Goal: Check status: Check status

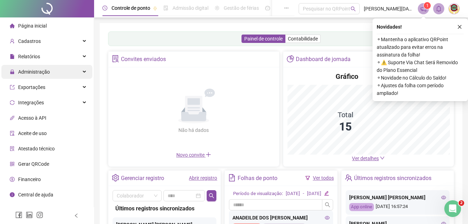
click at [35, 69] on span "Administração" at bounding box center [34, 72] width 32 height 6
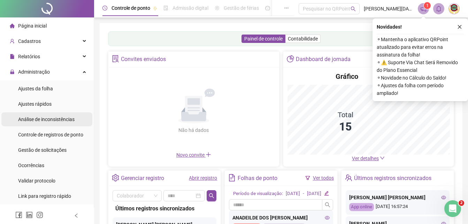
click at [40, 134] on span "Controle de registros de ponto" at bounding box center [50, 135] width 65 height 6
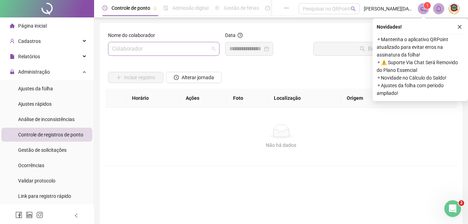
click at [213, 47] on span at bounding box center [163, 48] width 103 height 13
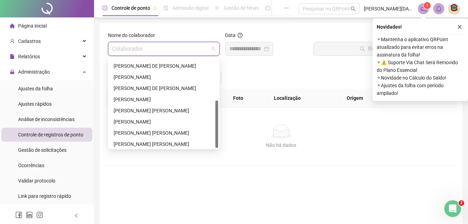
scroll to position [78, 0]
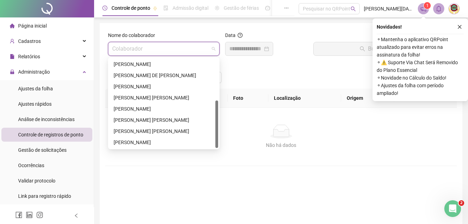
drag, startPoint x: 216, startPoint y: 80, endPoint x: 208, endPoint y: 138, distance: 58.5
click at [208, 138] on div "[PERSON_NAME] DE [PERSON_NAME] [PERSON_NAME] [PERSON_NAME] DE [PERSON_NAME] ROS…" at bounding box center [164, 103] width 109 height 89
drag, startPoint x: 215, startPoint y: 124, endPoint x: 216, endPoint y: 73, distance: 50.9
click at [216, 74] on div "[PERSON_NAME] DE [PERSON_NAME] [PERSON_NAME] [PERSON_NAME] DE [PERSON_NAME] ROS…" at bounding box center [164, 103] width 109 height 89
click at [139, 129] on div "[PERSON_NAME] [PERSON_NAME]" at bounding box center [164, 131] width 100 height 8
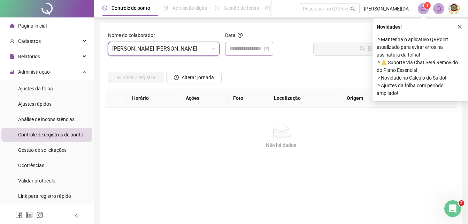
click at [269, 48] on div at bounding box center [250, 49] width 40 height 8
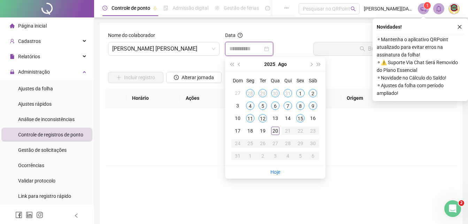
type input "**********"
click at [275, 129] on div "20" at bounding box center [275, 131] width 8 height 8
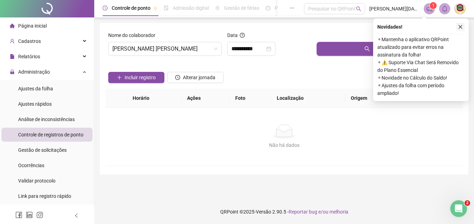
click at [460, 26] on icon "close" at bounding box center [460, 26] width 5 height 5
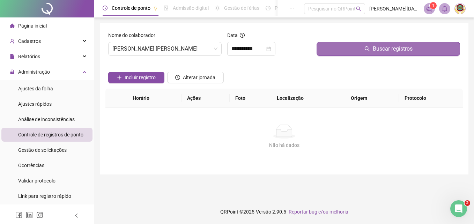
click at [397, 47] on span "Buscar registros" at bounding box center [393, 49] width 40 height 8
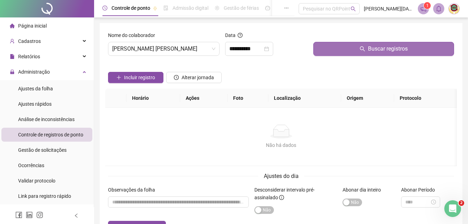
click at [385, 48] on span "Buscar registros" at bounding box center [388, 49] width 40 height 8
click at [378, 45] on span "Buscar registros" at bounding box center [388, 49] width 40 height 8
click at [376, 48] on span "Buscar registros" at bounding box center [388, 49] width 40 height 8
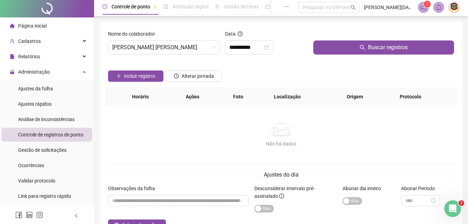
scroll to position [0, 0]
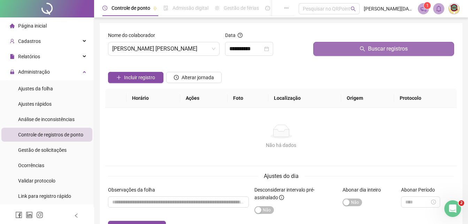
click at [380, 50] on span "Buscar registros" at bounding box center [388, 49] width 40 height 8
click at [378, 46] on span "Buscar registros" at bounding box center [388, 49] width 40 height 8
click at [389, 48] on span "Buscar registros" at bounding box center [388, 49] width 40 height 8
click at [381, 47] on span "Buscar registros" at bounding box center [388, 49] width 40 height 8
click at [379, 47] on span "Buscar registros" at bounding box center [388, 49] width 40 height 8
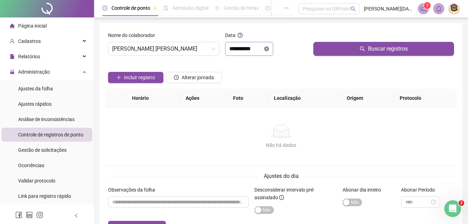
click at [269, 48] on icon "close-circle" at bounding box center [266, 48] width 5 height 5
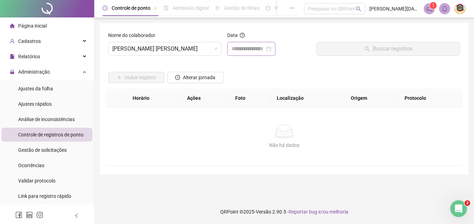
click at [271, 48] on div at bounding box center [251, 49] width 40 height 8
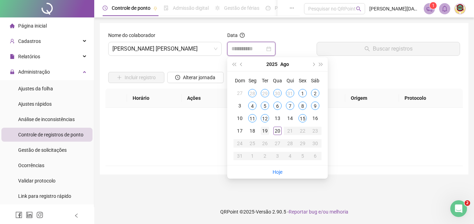
type input "**********"
click at [264, 128] on div "19" at bounding box center [265, 131] width 8 height 8
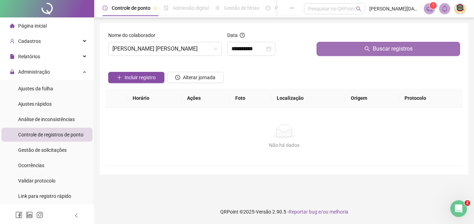
click at [390, 46] on span "Buscar registros" at bounding box center [393, 49] width 40 height 8
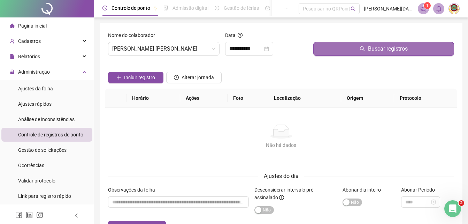
click at [390, 46] on span "Buscar registros" at bounding box center [388, 49] width 40 height 8
click at [389, 47] on span "Buscar registros" at bounding box center [388, 49] width 40 height 8
click at [389, 48] on span "Buscar registros" at bounding box center [388, 49] width 40 height 8
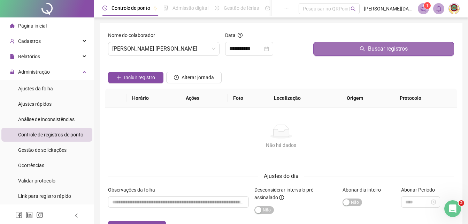
click at [384, 48] on span "Buscar registros" at bounding box center [388, 49] width 40 height 8
click at [383, 48] on span "Buscar registros" at bounding box center [388, 49] width 40 height 8
click at [378, 47] on span "Buscar registros" at bounding box center [388, 49] width 40 height 8
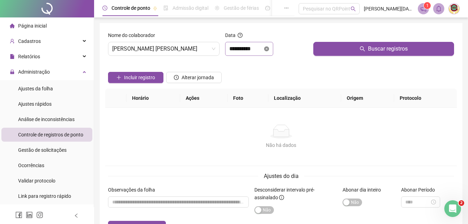
click at [269, 47] on icon "close-circle" at bounding box center [266, 48] width 5 height 5
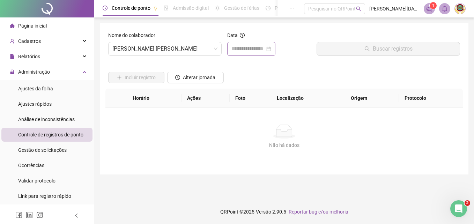
click at [271, 47] on div at bounding box center [251, 49] width 40 height 8
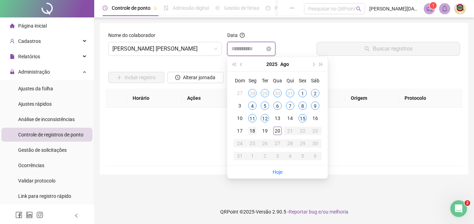
type input "**********"
click at [249, 126] on td "18" at bounding box center [252, 131] width 13 height 13
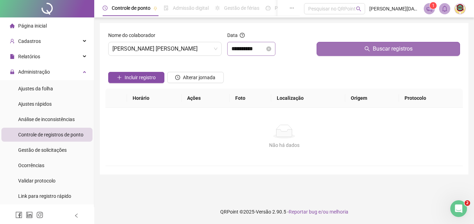
click at [384, 47] on span "Buscar registros" at bounding box center [393, 49] width 40 height 8
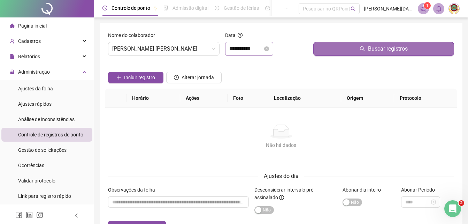
click at [384, 47] on span "Buscar registros" at bounding box center [388, 49] width 40 height 8
click at [384, 48] on span "Buscar registros" at bounding box center [388, 49] width 40 height 8
click at [381, 49] on span "Buscar registros" at bounding box center [388, 49] width 40 height 8
click at [374, 49] on span "Buscar registros" at bounding box center [388, 49] width 40 height 8
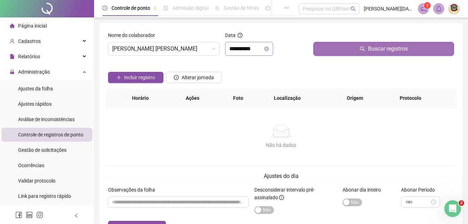
click at [395, 50] on span "Buscar registros" at bounding box center [388, 49] width 40 height 8
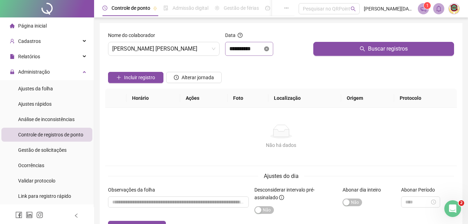
click at [269, 48] on icon "close-circle" at bounding box center [266, 48] width 5 height 5
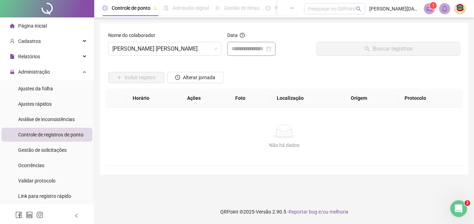
click at [271, 48] on div at bounding box center [251, 49] width 40 height 8
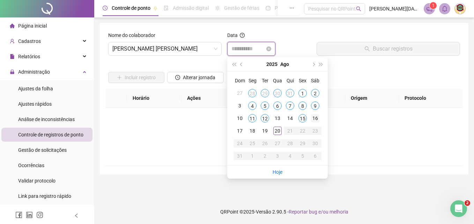
type input "**********"
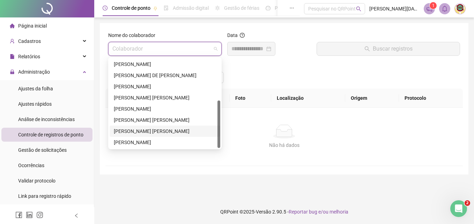
click at [217, 47] on span at bounding box center [164, 48] width 105 height 13
click at [135, 119] on div "[PERSON_NAME] [PERSON_NAME]" at bounding box center [165, 120] width 102 height 8
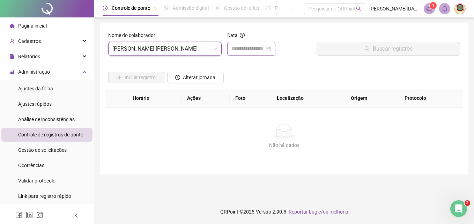
click at [271, 45] on div at bounding box center [251, 49] width 40 height 8
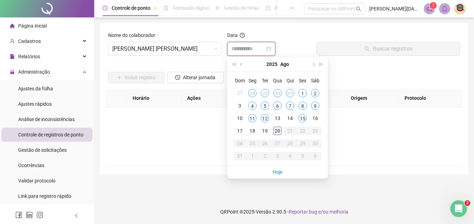
type input "**********"
click at [275, 129] on div "20" at bounding box center [277, 131] width 8 height 8
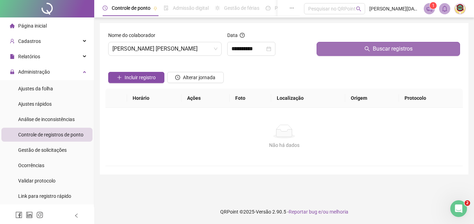
click at [385, 46] on span "Buscar registros" at bounding box center [393, 49] width 40 height 8
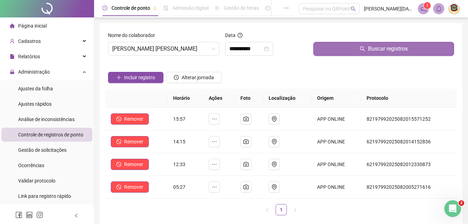
click at [384, 51] on span "Buscar registros" at bounding box center [388, 49] width 40 height 8
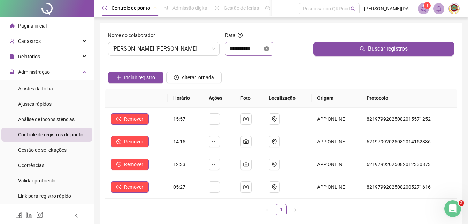
click at [269, 49] on icon "close-circle" at bounding box center [266, 48] width 5 height 5
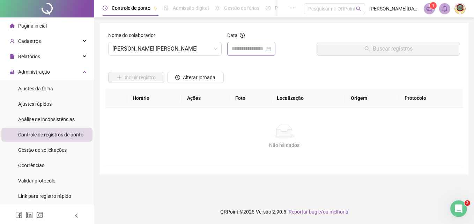
click at [271, 48] on div at bounding box center [251, 49] width 40 height 8
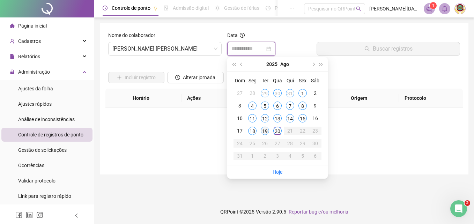
type input "**********"
click at [262, 129] on div "19" at bounding box center [265, 131] width 8 height 8
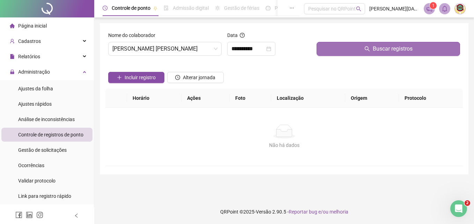
click at [389, 47] on span "Buscar registros" at bounding box center [393, 49] width 40 height 8
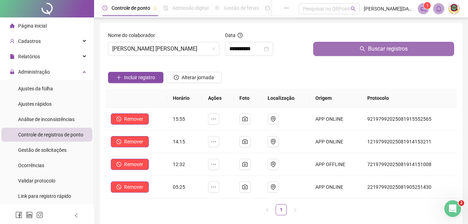
click at [387, 52] on span "Buscar registros" at bounding box center [388, 49] width 40 height 8
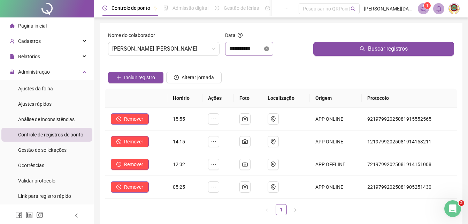
click at [269, 48] on icon "close-circle" at bounding box center [266, 48] width 5 height 5
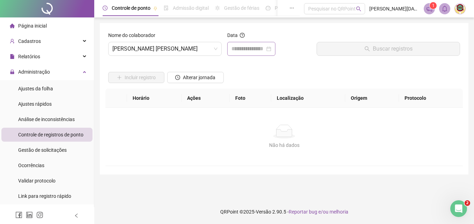
click at [271, 48] on div at bounding box center [251, 49] width 40 height 8
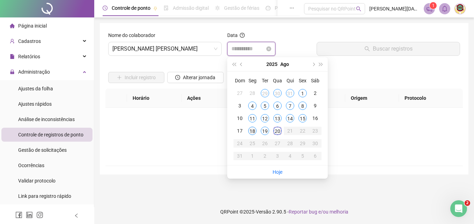
type input "**********"
click at [249, 131] on div "18" at bounding box center [252, 131] width 8 height 8
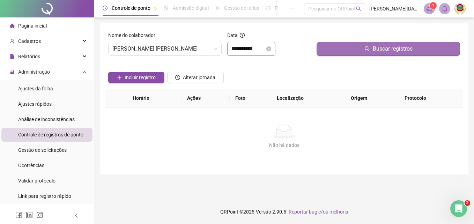
click at [385, 49] on span "Buscar registros" at bounding box center [393, 49] width 40 height 8
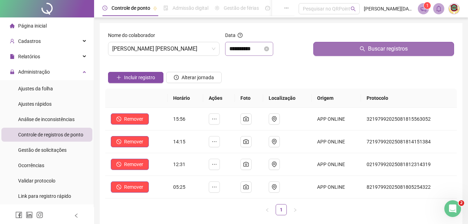
click at [386, 50] on span "Buscar registros" at bounding box center [388, 49] width 40 height 8
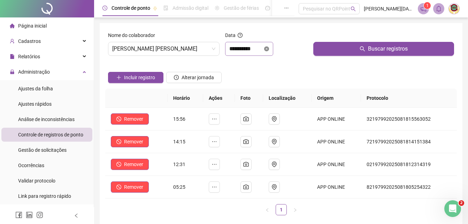
click at [269, 47] on icon "close-circle" at bounding box center [266, 48] width 5 height 5
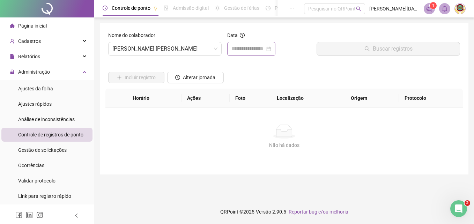
click at [271, 47] on div at bounding box center [251, 49] width 40 height 8
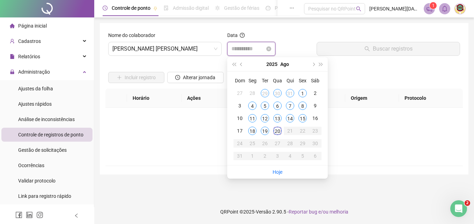
type input "**********"
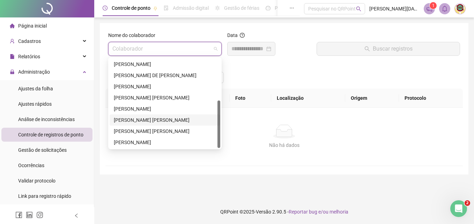
click at [215, 47] on span at bounding box center [164, 48] width 105 height 13
click at [142, 108] on div "[PERSON_NAME]" at bounding box center [165, 109] width 102 height 8
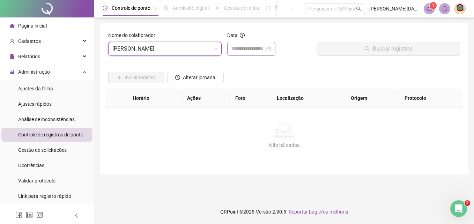
click at [271, 47] on div at bounding box center [251, 49] width 40 height 8
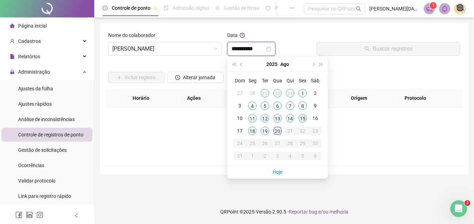
type input "**********"
drag, startPoint x: 274, startPoint y: 127, endPoint x: 276, endPoint y: 120, distance: 7.2
click at [274, 126] on td "20" at bounding box center [277, 131] width 13 height 13
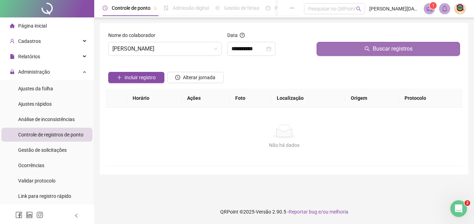
click at [397, 47] on span "Buscar registros" at bounding box center [393, 49] width 40 height 8
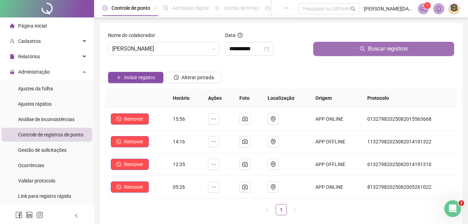
click at [397, 48] on span "Buscar registros" at bounding box center [388, 49] width 40 height 8
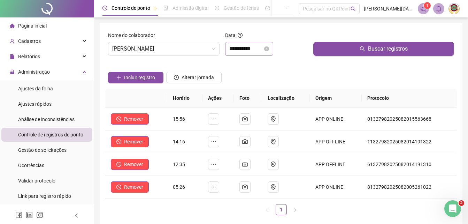
click at [269, 45] on div "**********" at bounding box center [250, 49] width 40 height 8
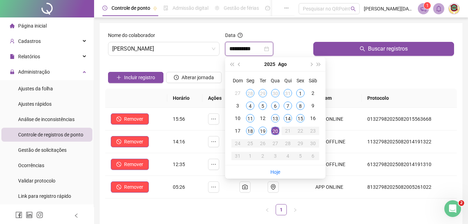
type input "**********"
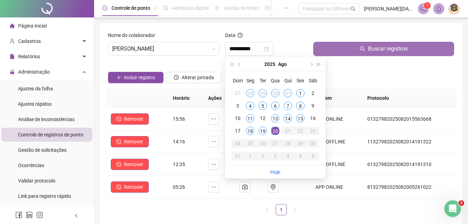
click at [380, 48] on span "Buscar registros" at bounding box center [388, 49] width 40 height 8
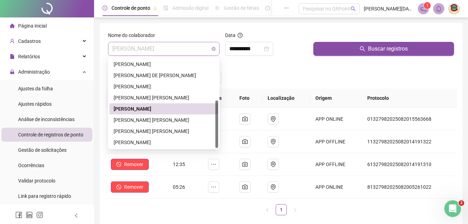
click at [215, 45] on span "[PERSON_NAME]" at bounding box center [163, 48] width 103 height 13
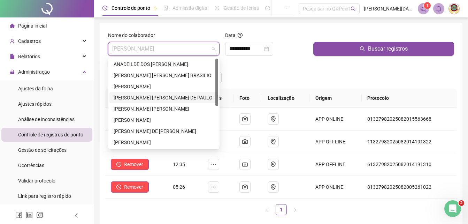
click at [158, 95] on div "[PERSON_NAME] [PERSON_NAME] DE PAULO" at bounding box center [164, 98] width 100 height 8
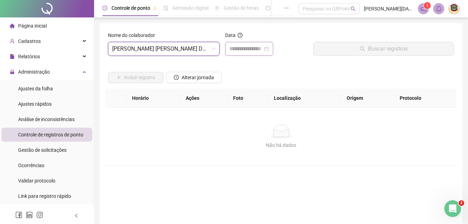
click at [269, 48] on div at bounding box center [250, 49] width 40 height 8
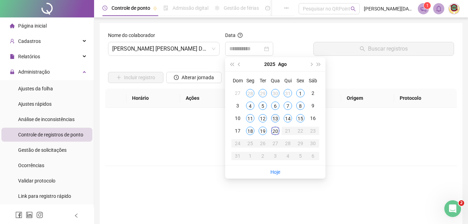
drag, startPoint x: 276, startPoint y: 130, endPoint x: 279, endPoint y: 124, distance: 6.7
click at [279, 124] on tbody "27 28 29 30 31 1 2 3 4 5 6 7 8 9 10 11 12 13 14 15 16 17 18 19 20 21 22 23 24 2…" at bounding box center [276, 124] width 88 height 75
type input "**********"
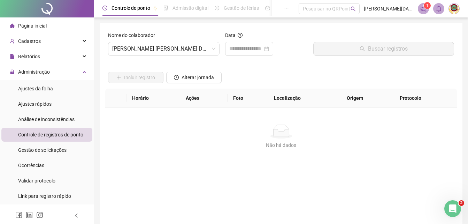
drag, startPoint x: 279, startPoint y: 124, endPoint x: 360, endPoint y: 148, distance: 84.7
click at [360, 148] on div "Não há dados" at bounding box center [281, 145] width 335 height 8
click at [269, 46] on div at bounding box center [250, 49] width 40 height 8
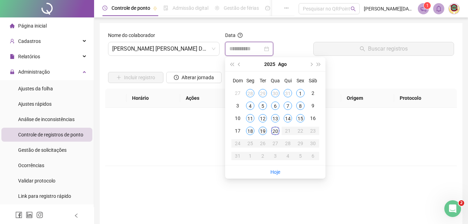
type input "**********"
click at [274, 128] on div "20" at bounding box center [275, 131] width 8 height 8
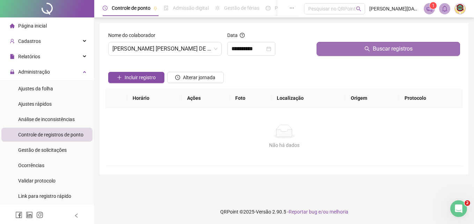
click at [394, 47] on span "Buscar registros" at bounding box center [393, 49] width 40 height 8
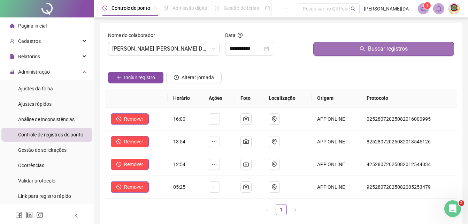
click at [385, 46] on span "Buscar registros" at bounding box center [388, 49] width 40 height 8
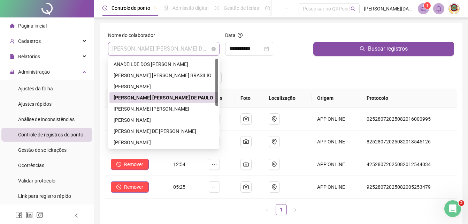
click at [212, 46] on span "[PERSON_NAME] [PERSON_NAME] DE PAULO" at bounding box center [163, 48] width 103 height 13
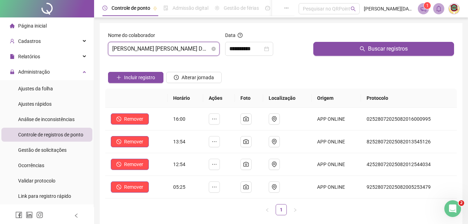
click at [212, 46] on span "[PERSON_NAME] [PERSON_NAME] DE PAULO" at bounding box center [163, 48] width 103 height 13
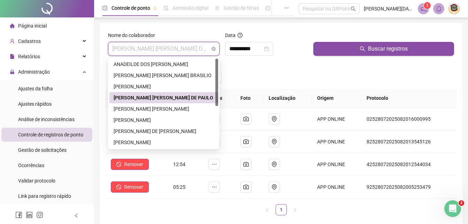
click at [212, 46] on span "[PERSON_NAME] [PERSON_NAME] DE PAULO" at bounding box center [163, 48] width 103 height 13
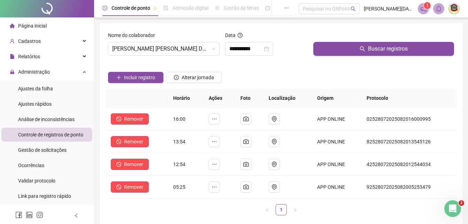
click at [30, 25] on span "Página inicial" at bounding box center [32, 26] width 29 height 6
